Goal: Task Accomplishment & Management: Complete application form

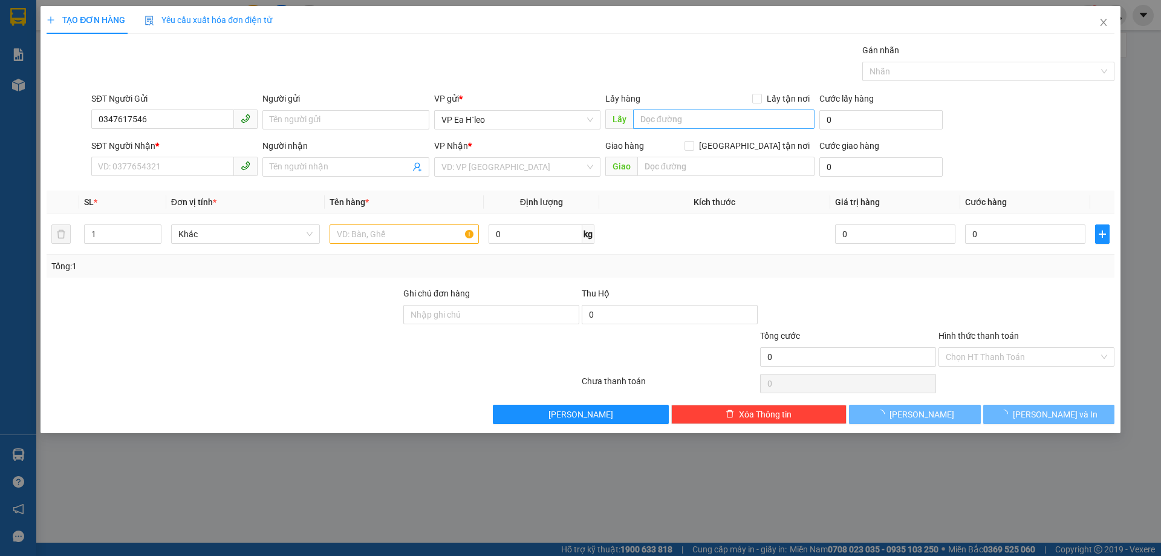
type input "0347617546"
click at [673, 116] on input "text" at bounding box center [723, 118] width 181 height 19
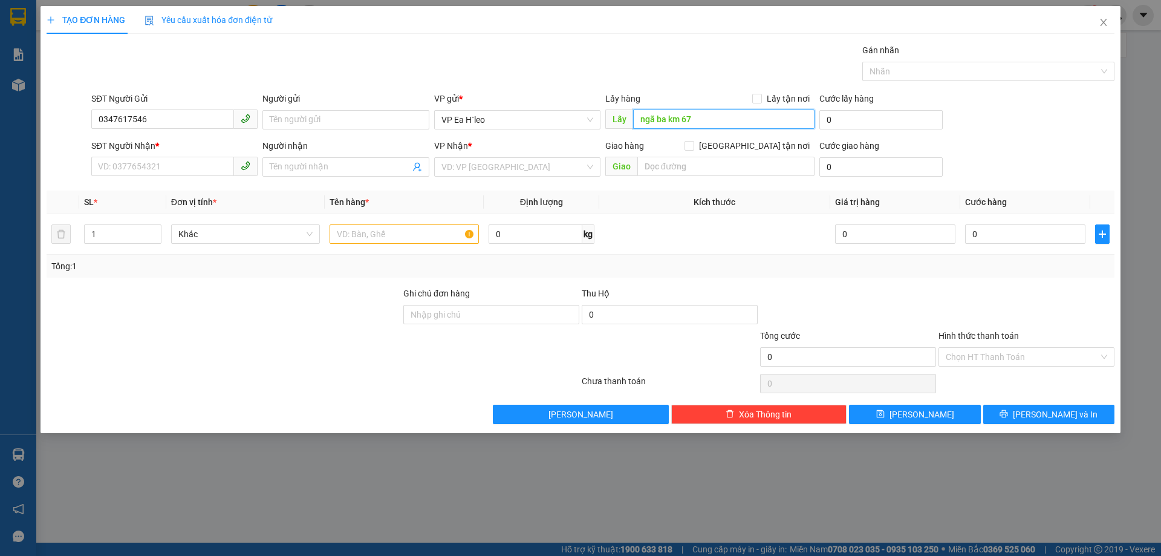
type input "ngã ba km 67"
drag, startPoint x: 466, startPoint y: 180, endPoint x: 478, endPoint y: 175, distance: 13.0
click at [467, 180] on div "VP Nhận * VD: VP [GEOGRAPHIC_DATA]" at bounding box center [517, 160] width 166 height 42
click at [486, 163] on input "search" at bounding box center [513, 167] width 143 height 18
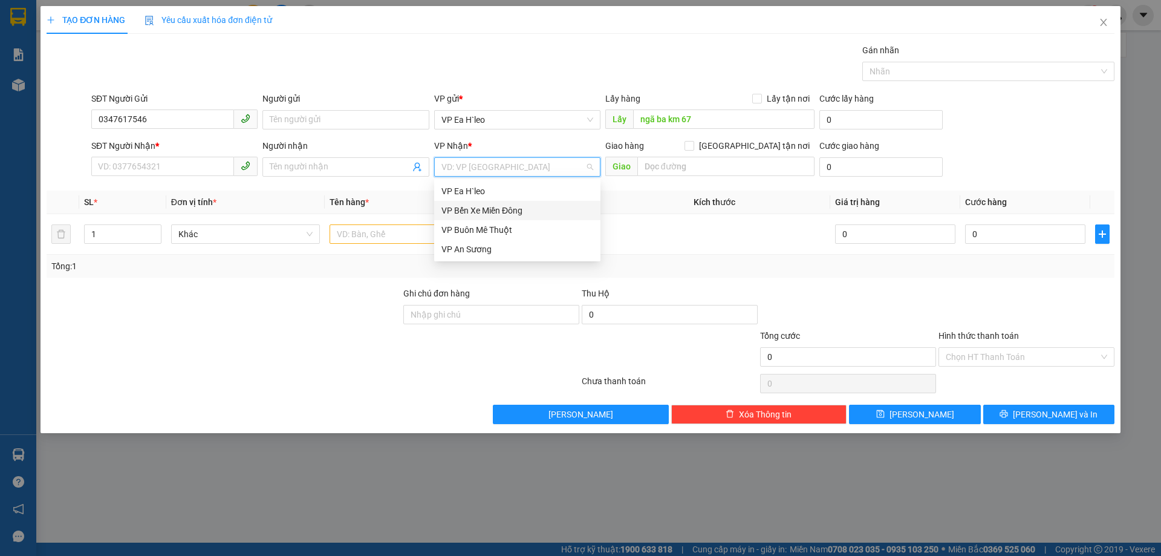
click at [494, 211] on div "VP Bến Xe Miền Đông" at bounding box center [518, 210] width 152 height 13
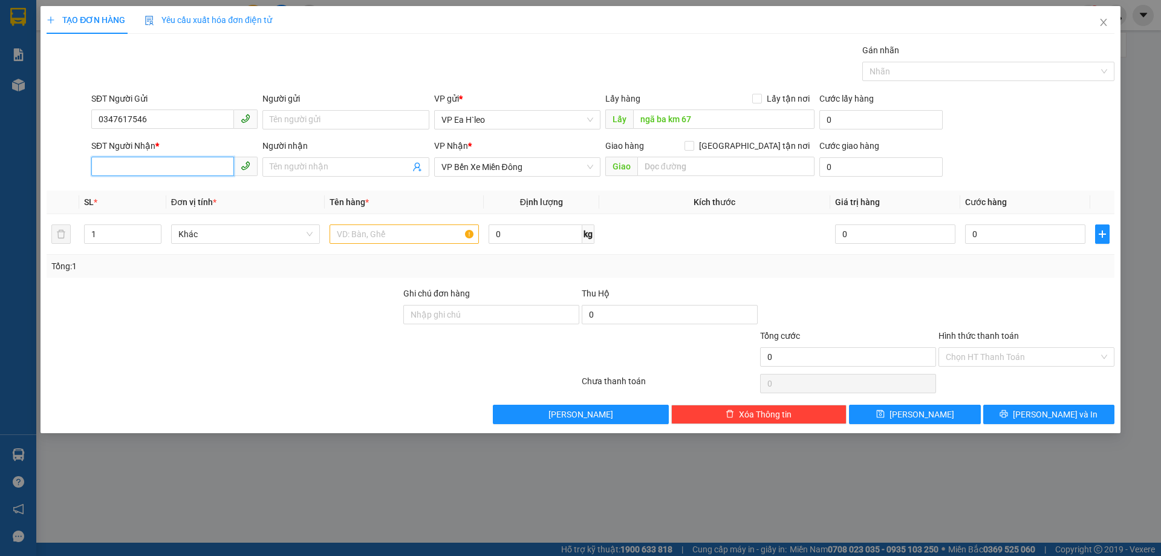
click at [192, 174] on input "SĐT Người Nhận *" at bounding box center [162, 166] width 143 height 19
type input "0398339978"
click at [354, 230] on input "text" at bounding box center [404, 233] width 149 height 19
type input "1 thùng"
click at [359, 315] on div at bounding box center [223, 308] width 357 height 42
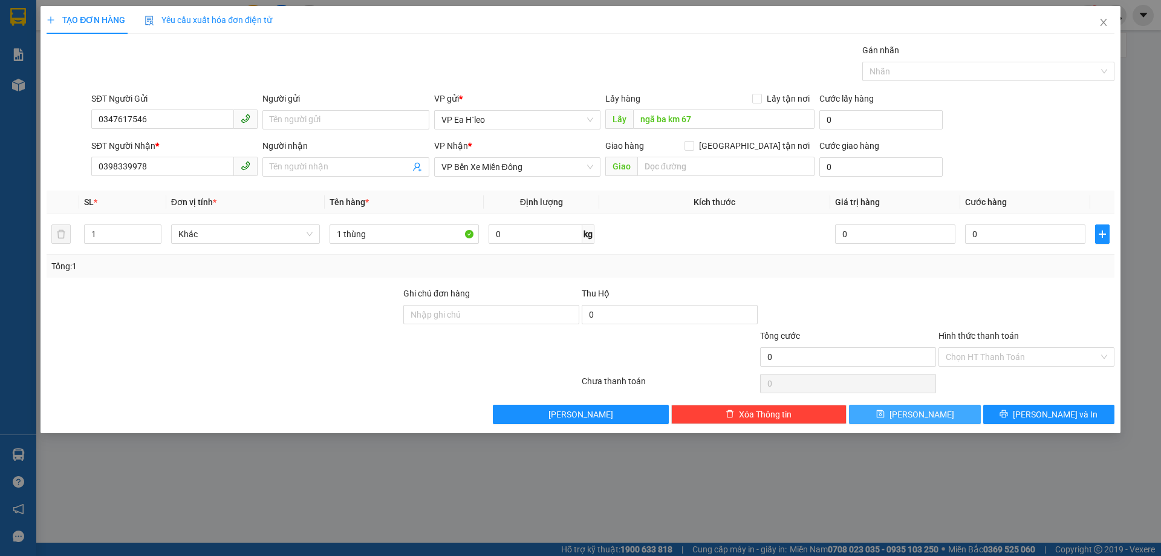
click at [884, 414] on icon "save" at bounding box center [880, 414] width 8 height 8
click at [200, 126] on input "SĐT Người Gửi" at bounding box center [162, 118] width 143 height 19
click at [660, 118] on input "text" at bounding box center [723, 118] width 181 height 19
click at [1106, 18] on icon "close" at bounding box center [1104, 23] width 10 height 10
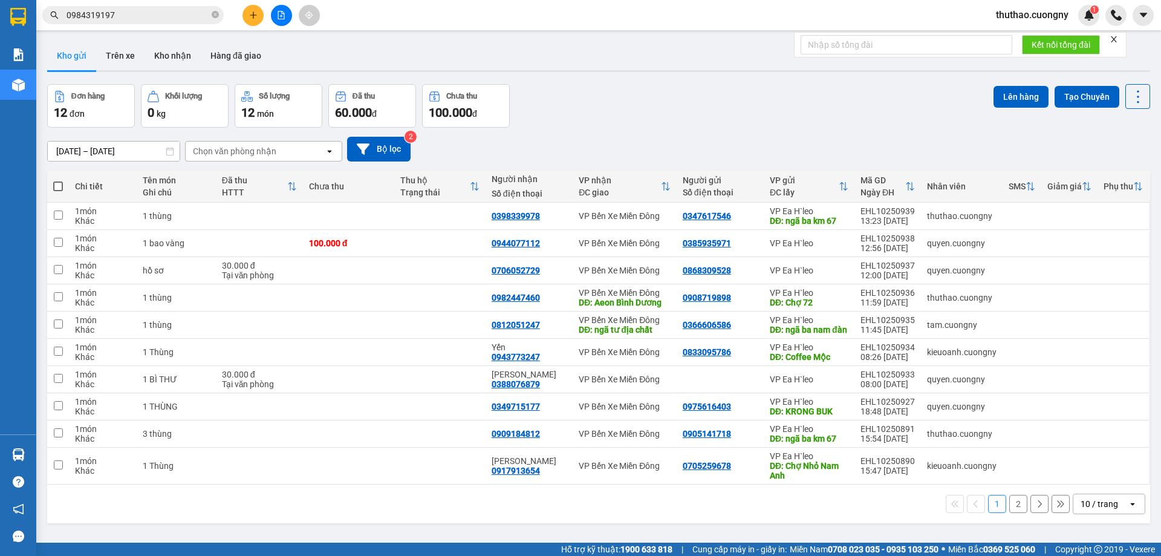
scroll to position [56, 0]
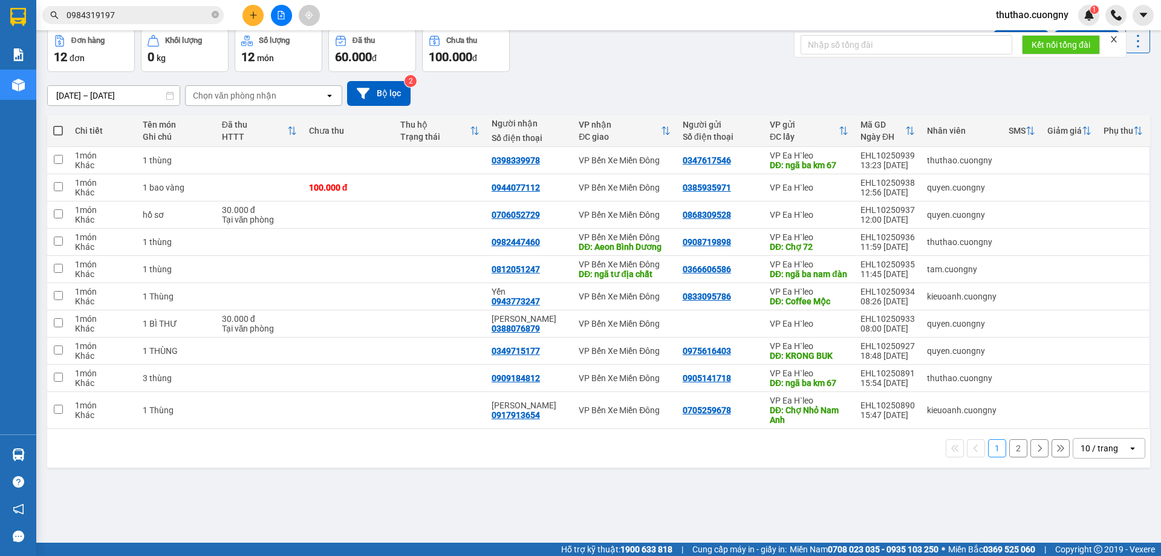
click at [1108, 454] on div "10 / trang" at bounding box center [1100, 448] width 38 height 12
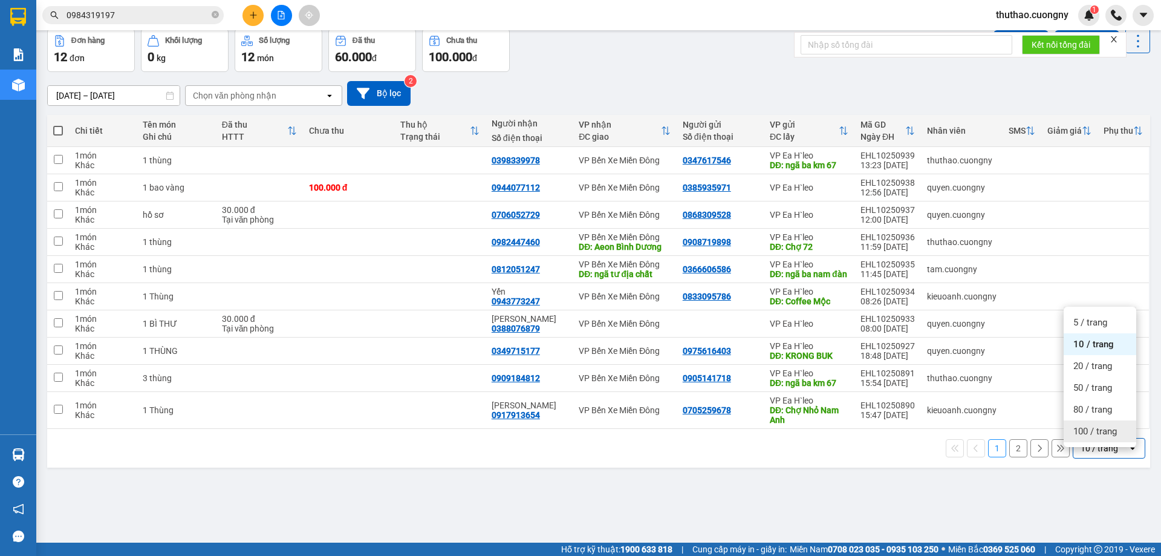
click at [1080, 425] on div "100 / trang" at bounding box center [1100, 431] width 73 height 22
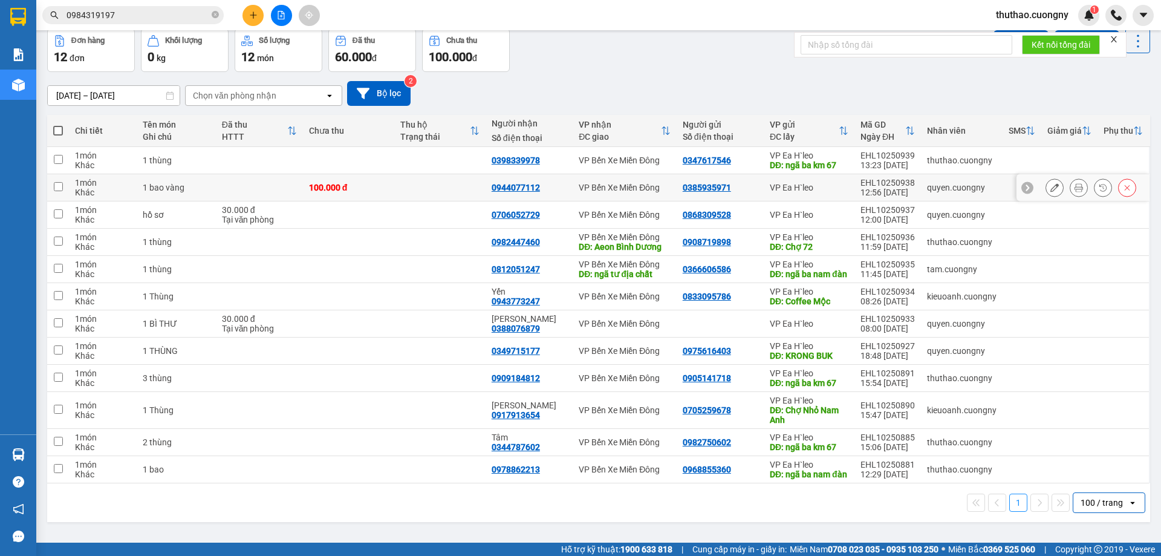
scroll to position [0, 0]
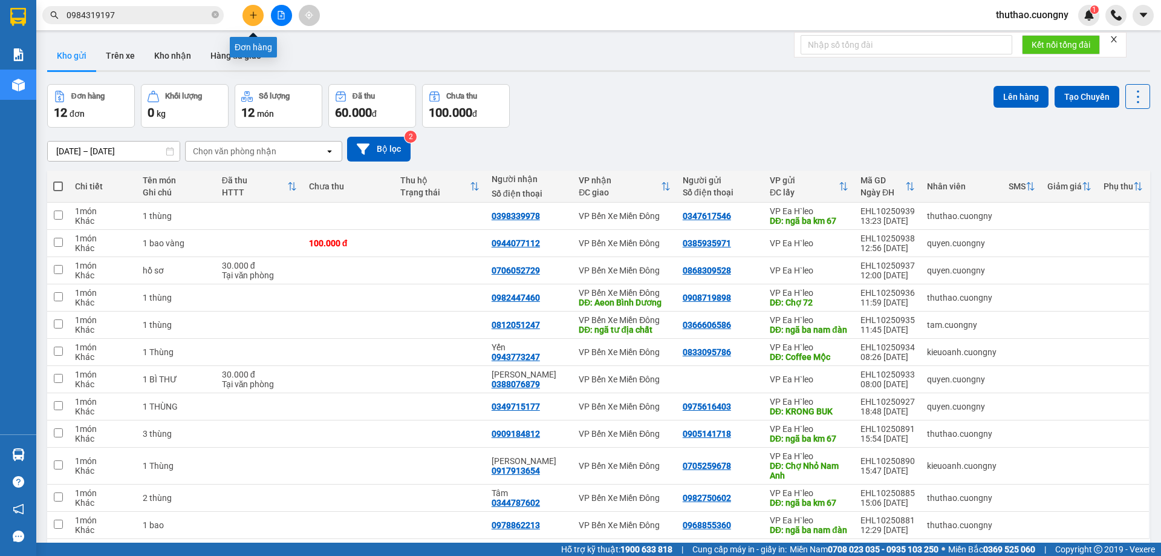
click at [249, 19] on icon "plus" at bounding box center [253, 15] width 8 height 8
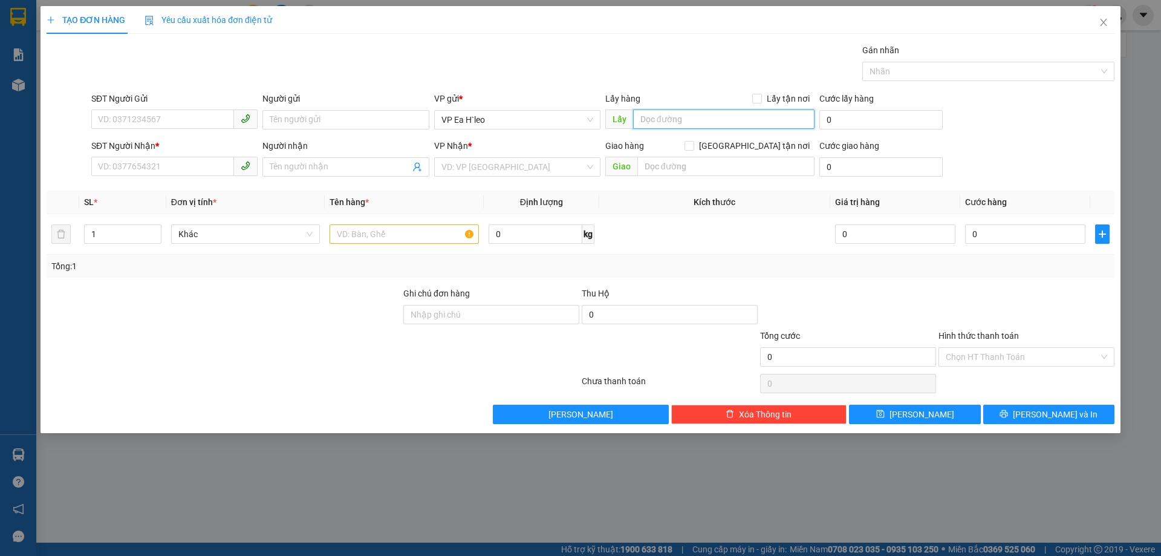
click at [651, 113] on input "text" at bounding box center [723, 118] width 181 height 19
click at [695, 113] on input "text" at bounding box center [723, 118] width 181 height 19
type input "cf mộc chư"
click at [150, 156] on div "SĐT Người Nhận *" at bounding box center [174, 148] width 166 height 18
click at [153, 160] on input "SĐT Người Nhận *" at bounding box center [162, 166] width 143 height 19
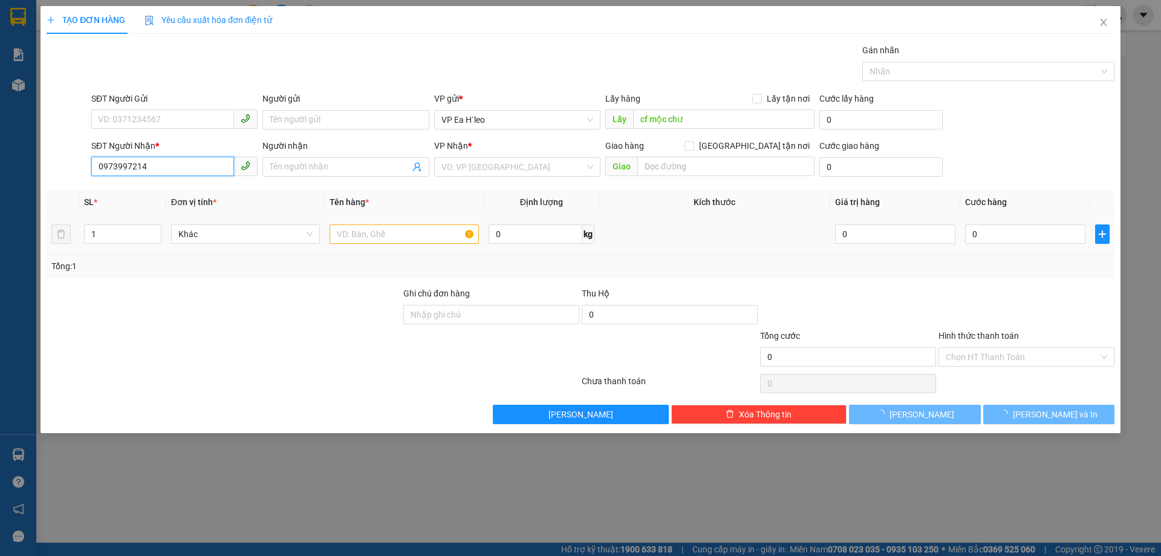
type input "0973997214"
click at [163, 246] on td "1" at bounding box center [122, 234] width 86 height 41
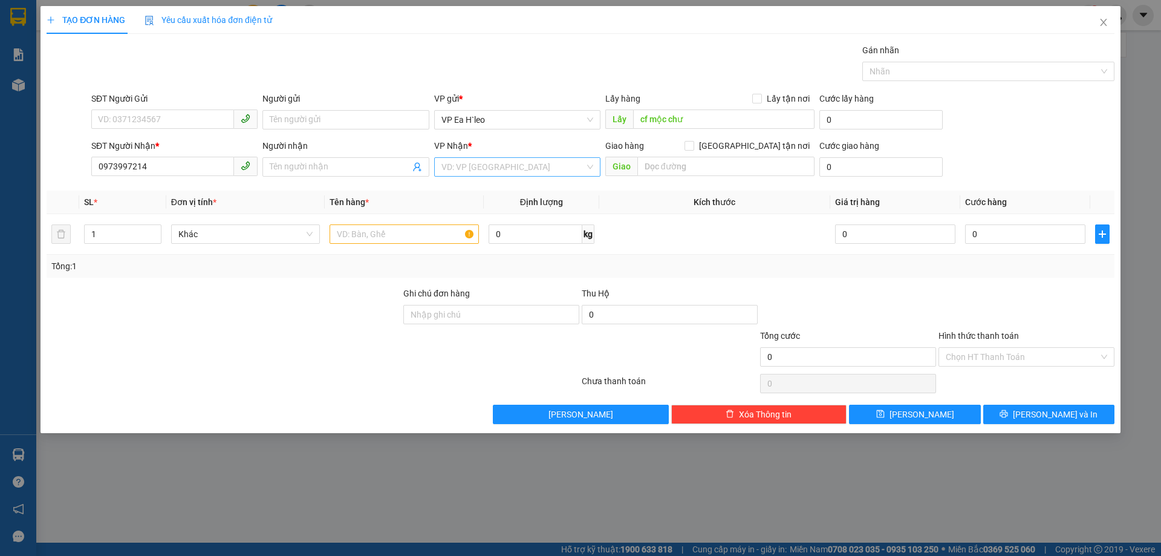
click at [471, 166] on input "search" at bounding box center [513, 167] width 143 height 18
click at [481, 206] on div "VP Bến Xe Miền Đông" at bounding box center [518, 210] width 152 height 13
click at [434, 230] on input "text" at bounding box center [404, 233] width 149 height 19
type input "1 bao"
drag, startPoint x: 364, startPoint y: 289, endPoint x: 315, endPoint y: 277, distance: 50.5
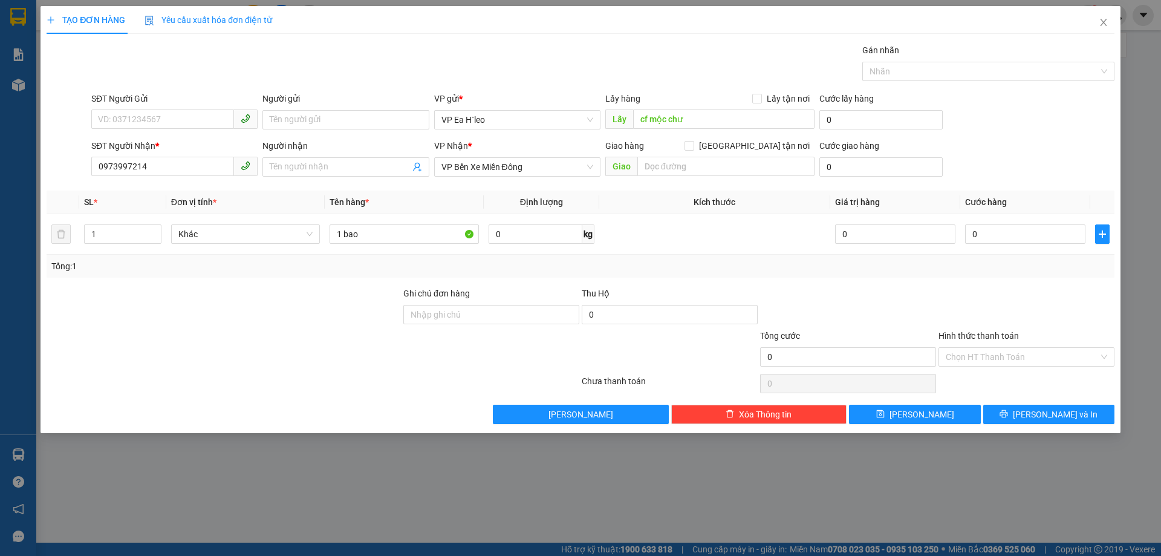
click at [362, 288] on div at bounding box center [223, 308] width 357 height 42
click at [691, 117] on input "cf mộc chư" at bounding box center [723, 118] width 181 height 19
drag, startPoint x: 645, startPoint y: 117, endPoint x: 656, endPoint y: 119, distance: 11.0
click at [646, 117] on input "cf mộc chư kpo" at bounding box center [723, 118] width 181 height 19
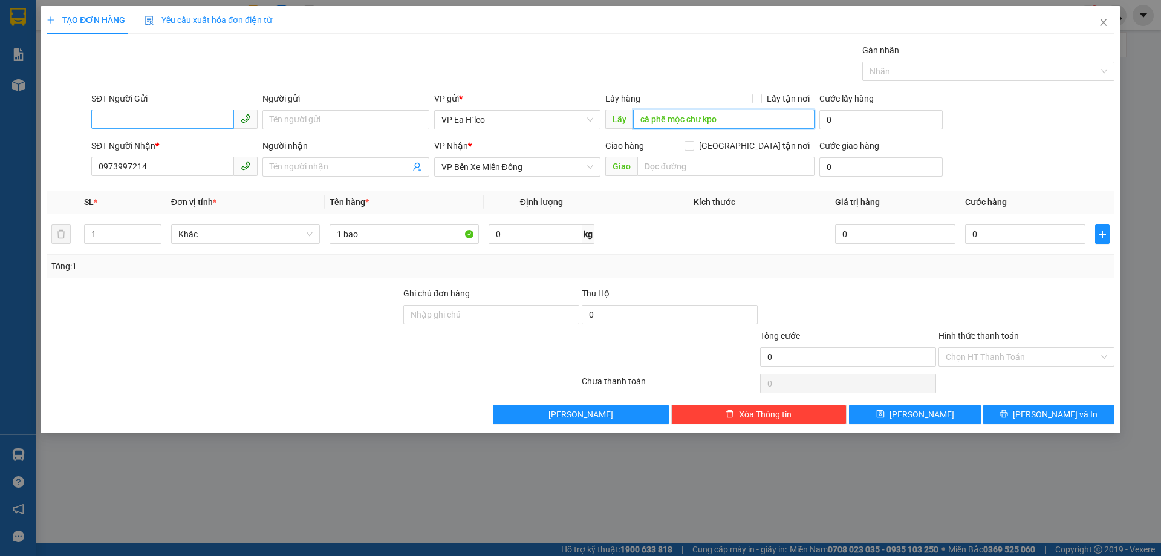
type input "cà phê mộc chư kpo"
click at [175, 119] on input "SĐT Người Gửi" at bounding box center [162, 118] width 143 height 19
type input "0972851279"
click at [214, 315] on div at bounding box center [223, 308] width 357 height 42
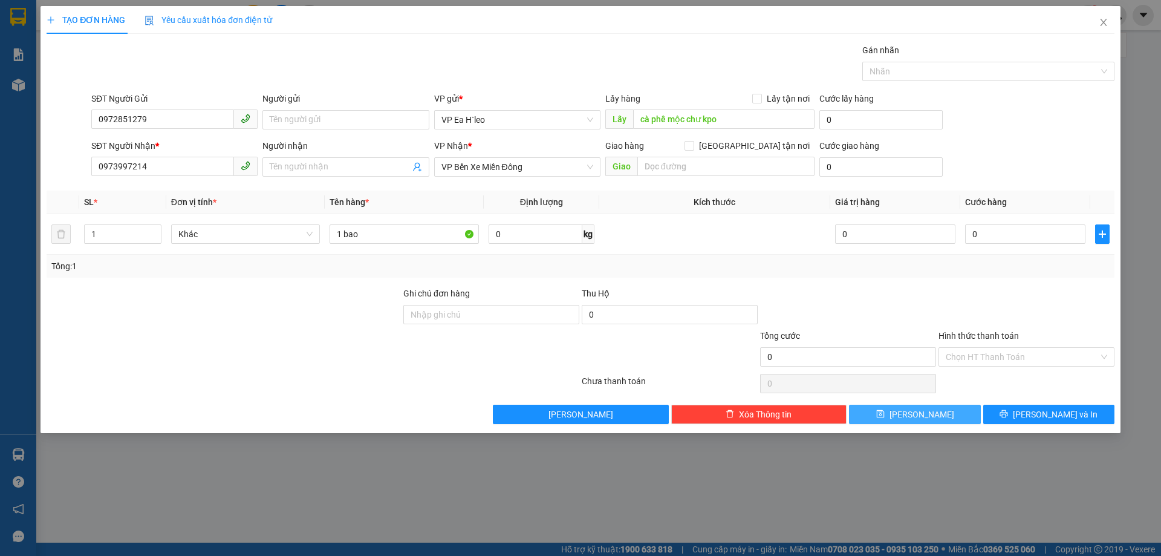
click at [889, 417] on button "[PERSON_NAME]" at bounding box center [914, 414] width 131 height 19
